Goal: Transaction & Acquisition: Purchase product/service

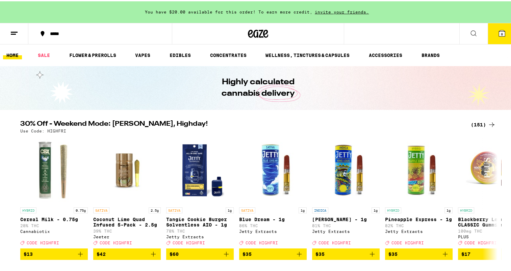
click at [475, 123] on div "(151)" at bounding box center [483, 124] width 25 height 8
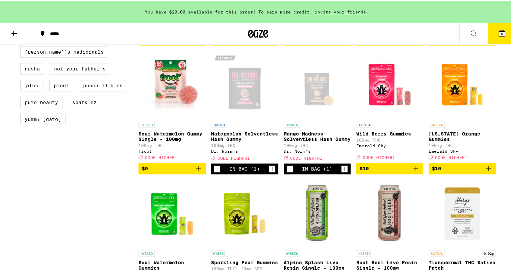
scroll to position [585, 0]
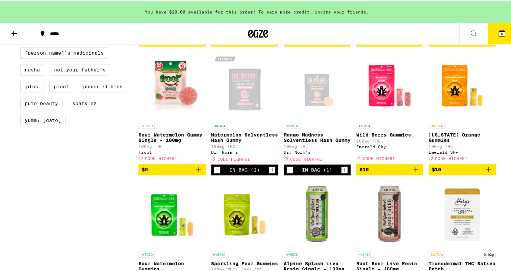
click at [194, 173] on icon "Add to bag" at bounding box center [198, 168] width 8 height 8
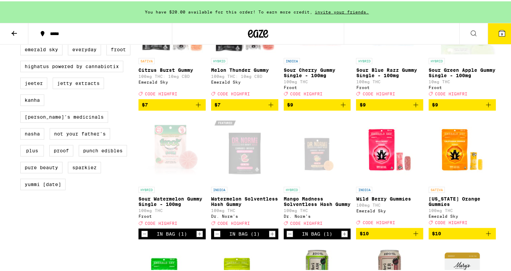
scroll to position [521, 0]
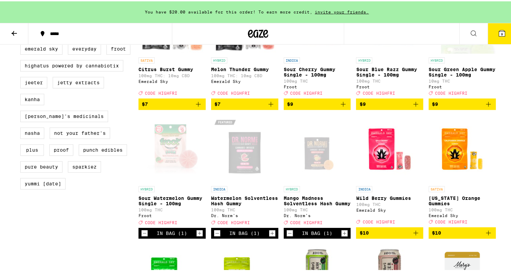
click at [342, 107] on icon "Add to bag" at bounding box center [343, 103] width 8 height 8
click at [343, 107] on icon "Increment" at bounding box center [344, 103] width 6 height 8
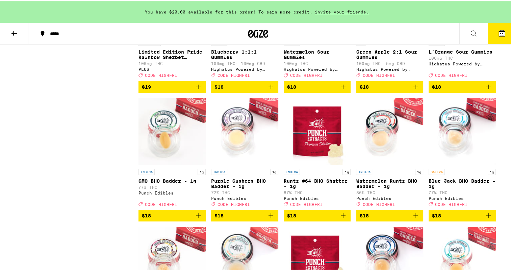
scroll to position [1830, 0]
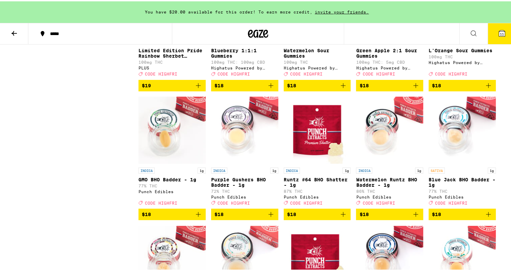
click at [246, 161] on img "Open page for Purple Gushers BHO Badder - 1g from Punch Edibles" at bounding box center [244, 130] width 67 height 68
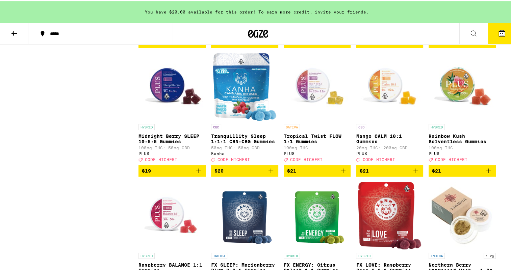
scroll to position [2390, 0]
